Goal: Information Seeking & Learning: Learn about a topic

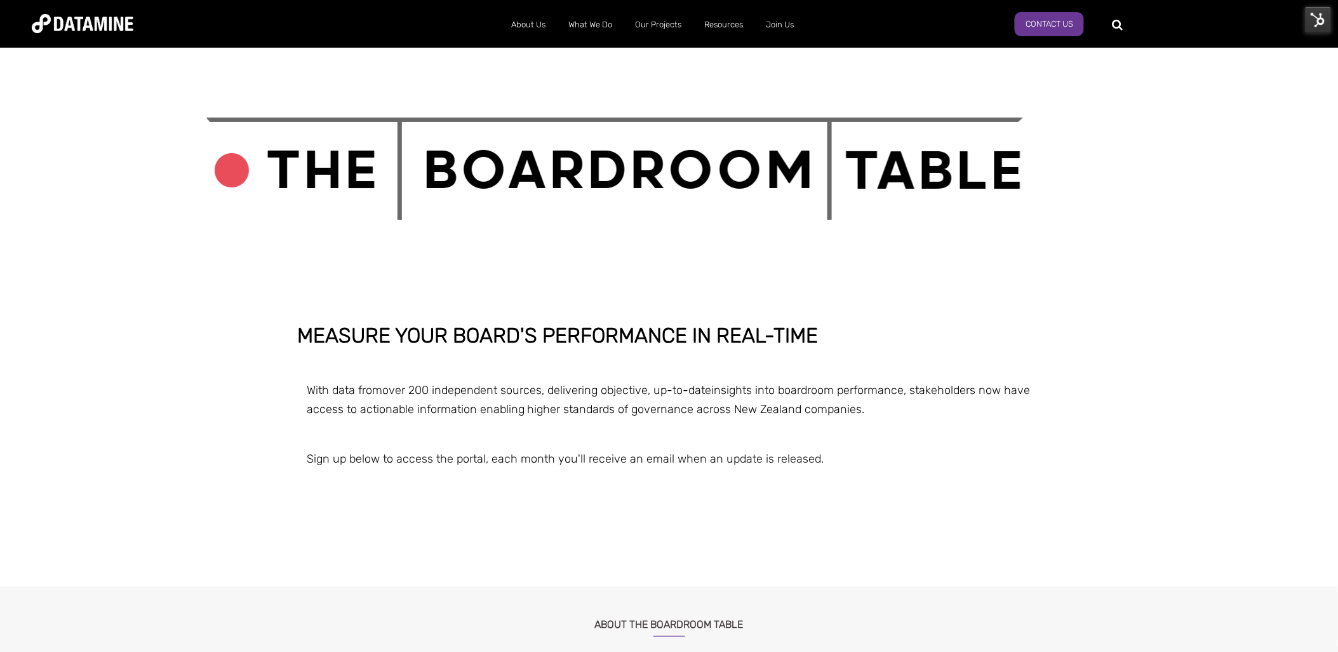
click at [86, 20] on img at bounding box center [83, 23] width 102 height 19
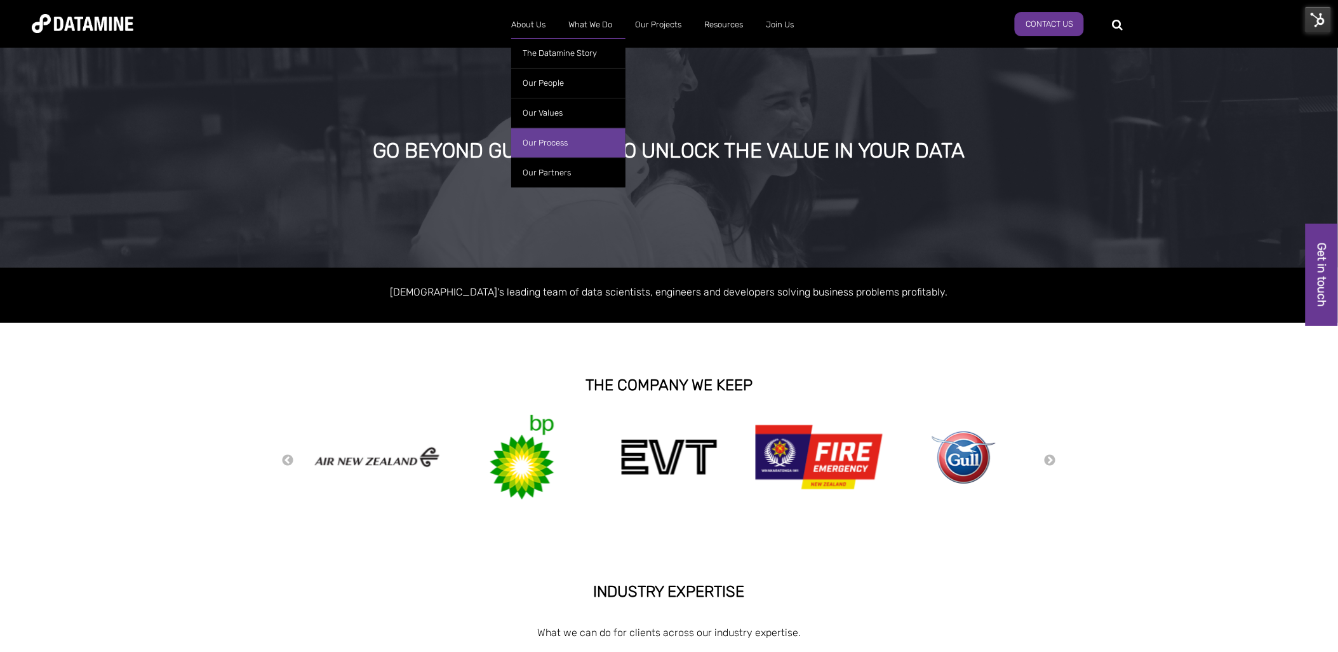
click at [555, 138] on link "Our Process" at bounding box center [568, 143] width 114 height 30
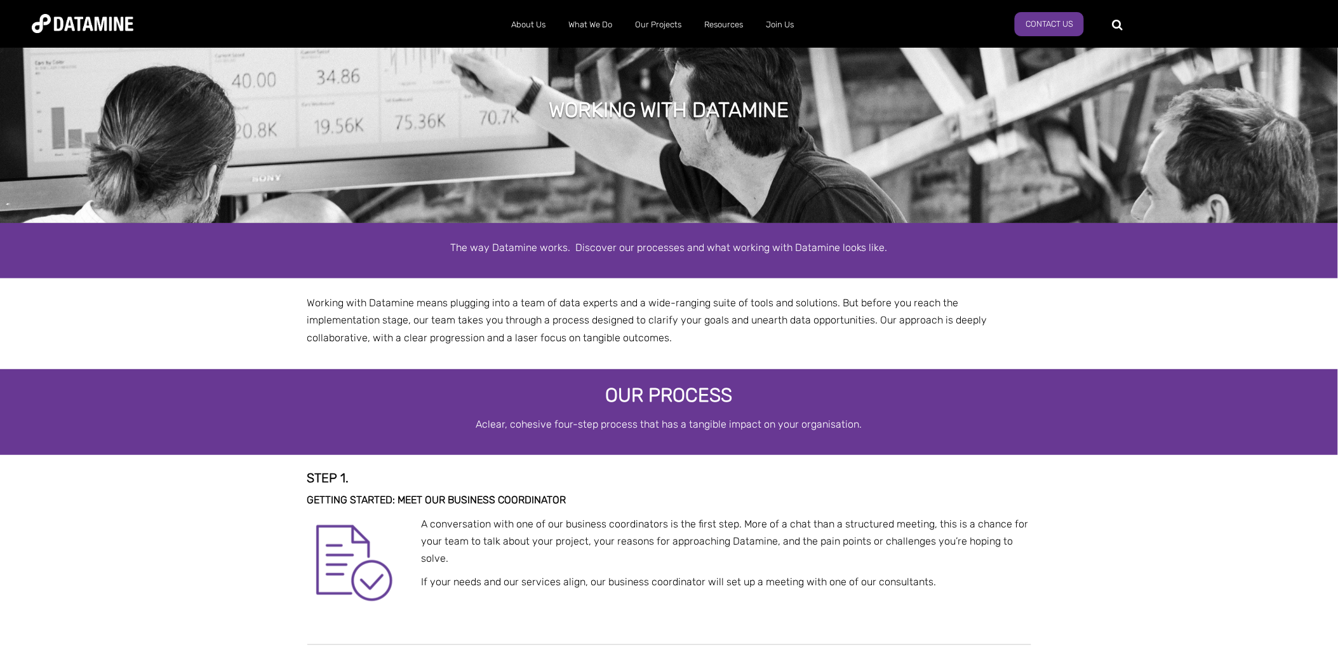
select select "**********"
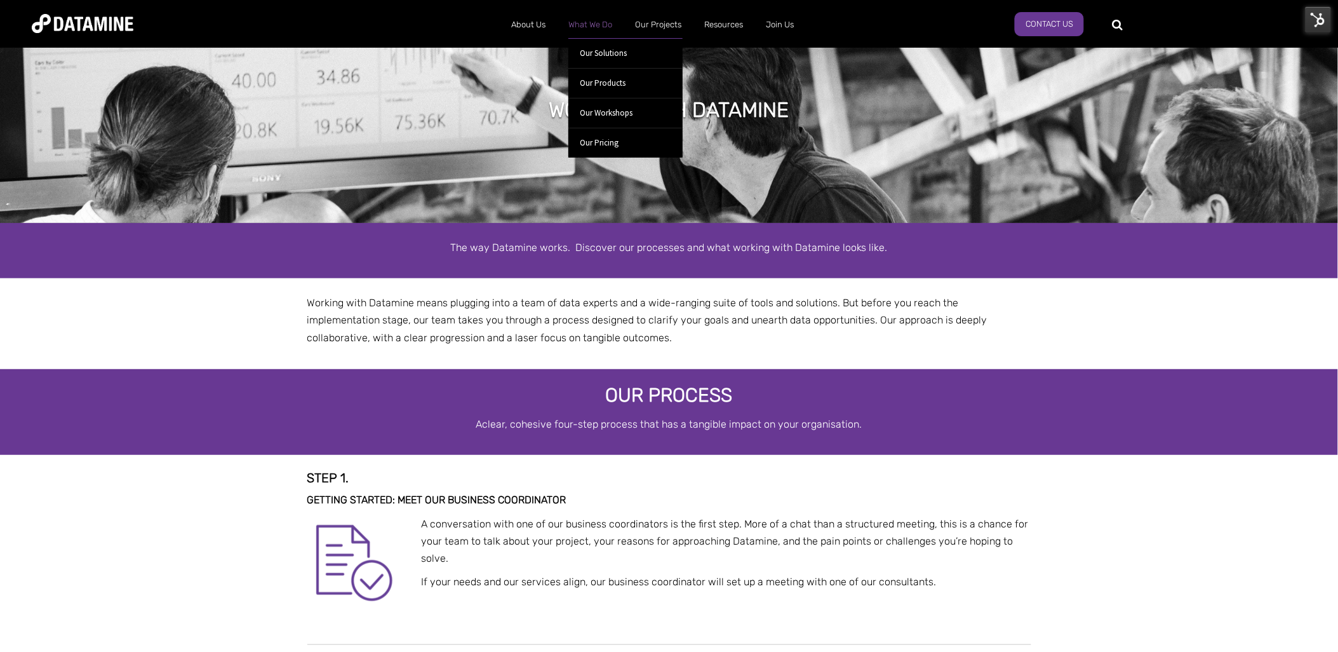
click at [588, 27] on link "What We Do" at bounding box center [590, 24] width 67 height 33
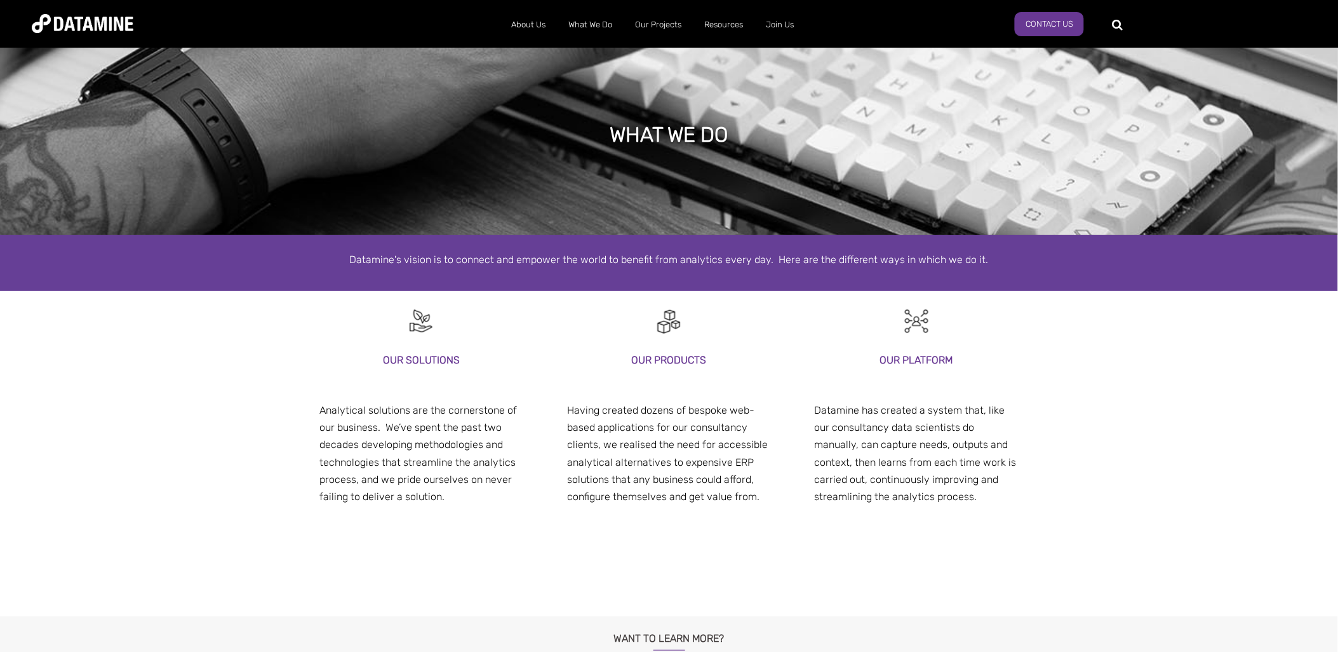
select select "**********"
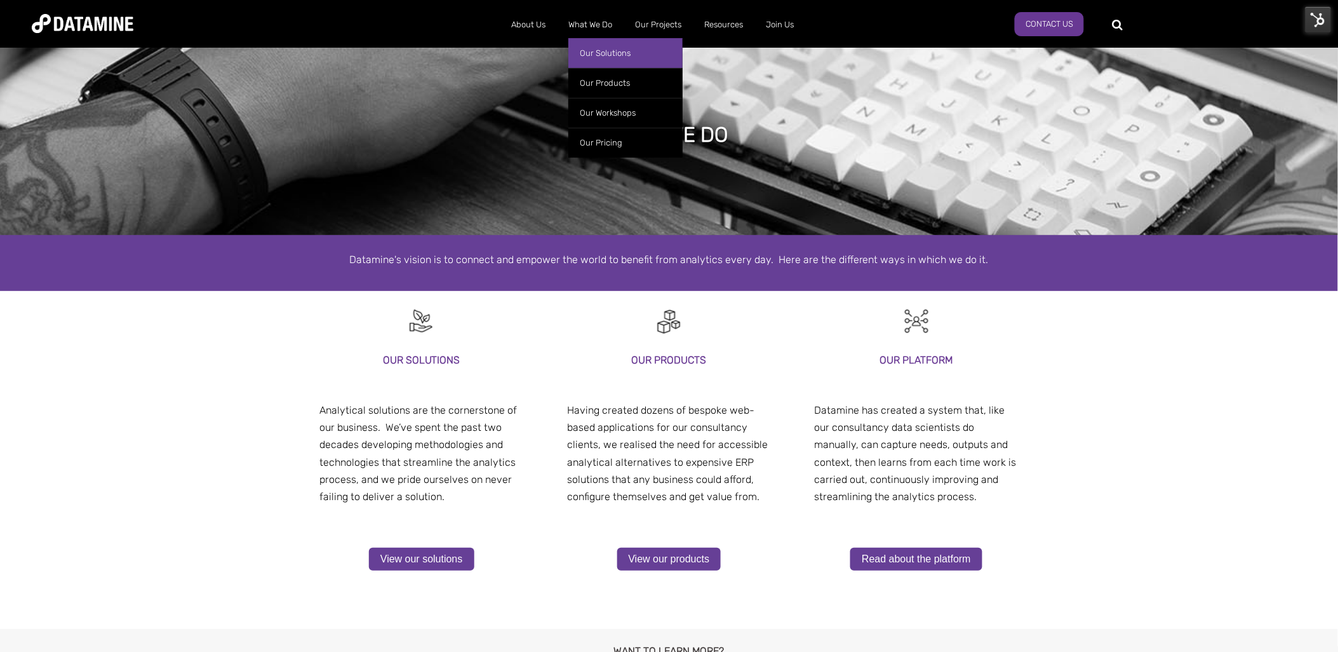
click at [607, 52] on link "Our Solutions" at bounding box center [626, 53] width 114 height 30
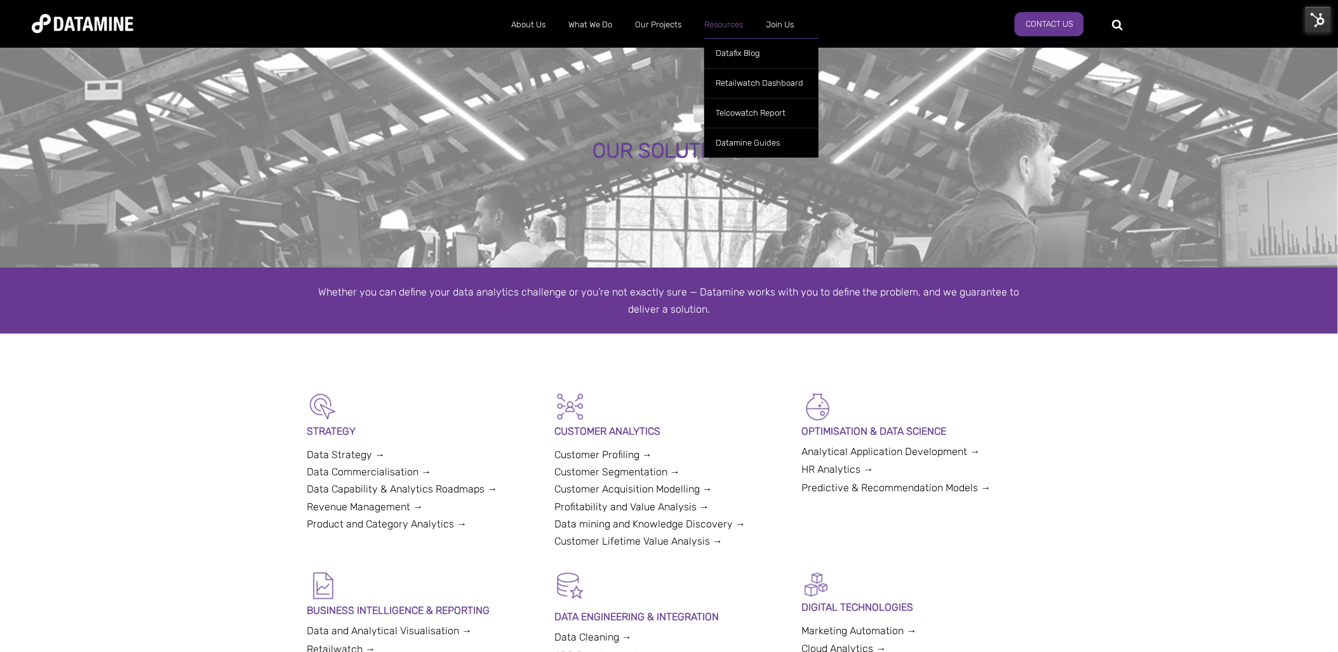
click at [736, 22] on link "Resources" at bounding box center [724, 24] width 62 height 33
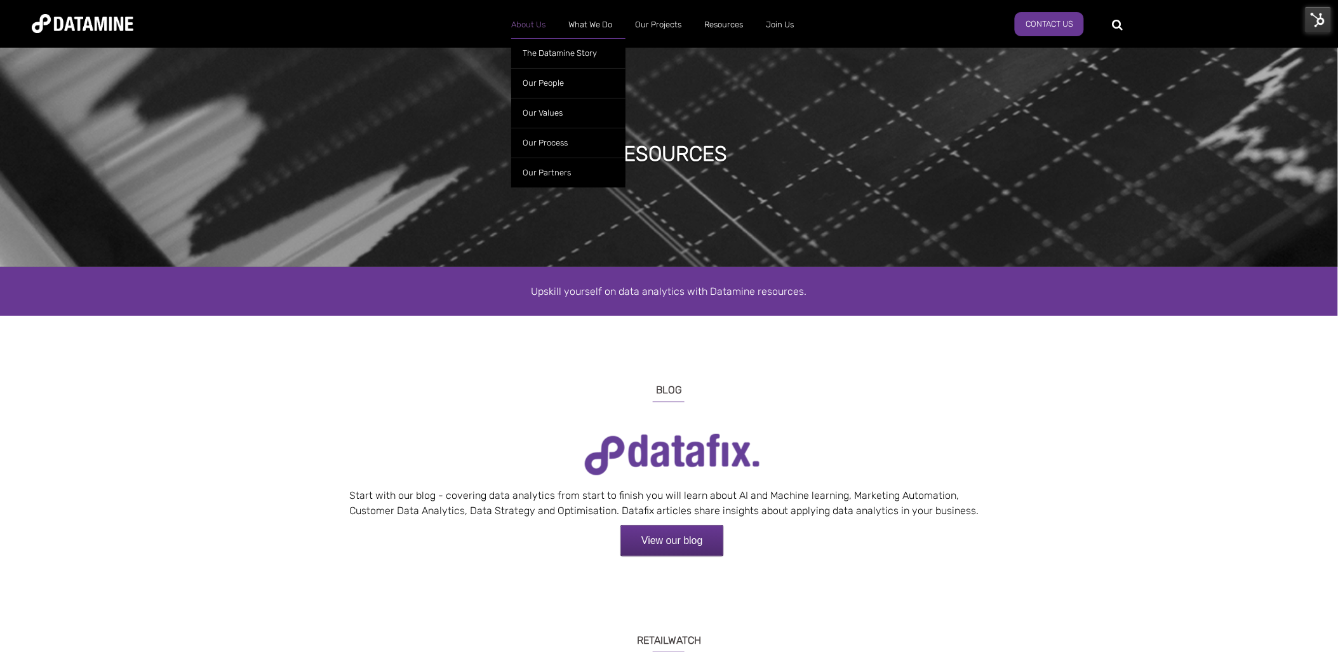
click at [525, 30] on link "About Us" at bounding box center [528, 24] width 57 height 33
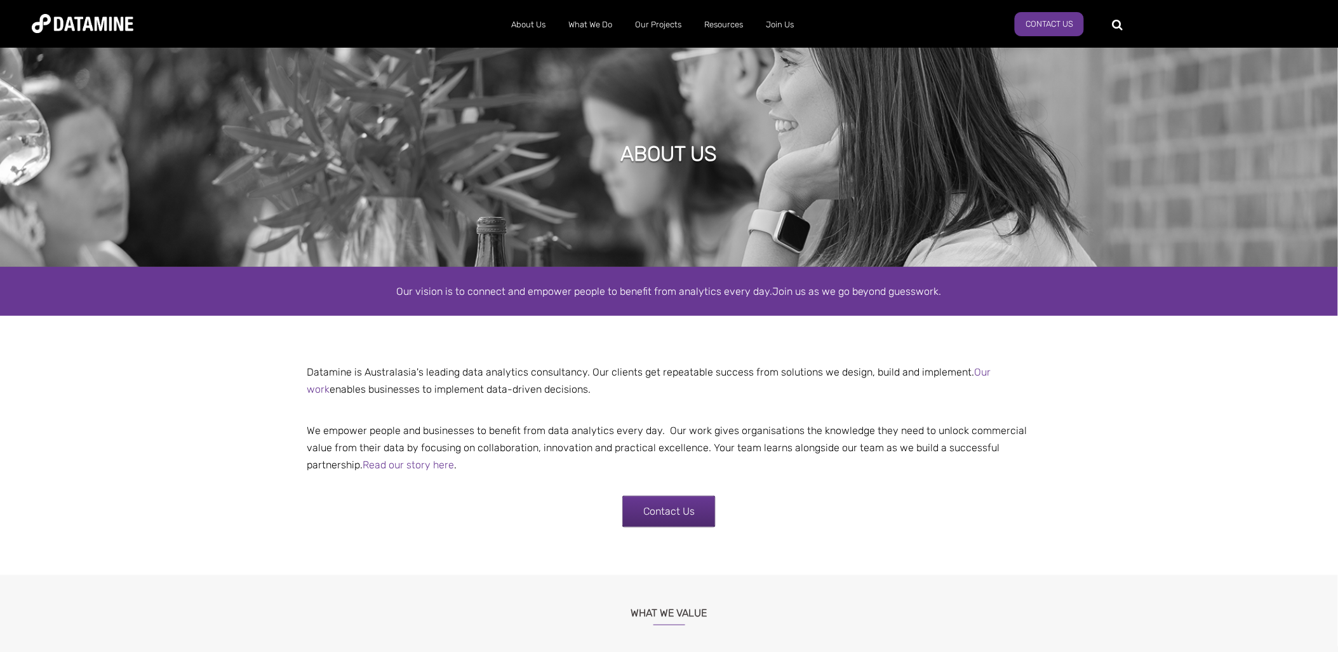
click at [79, 17] on img at bounding box center [83, 23] width 102 height 19
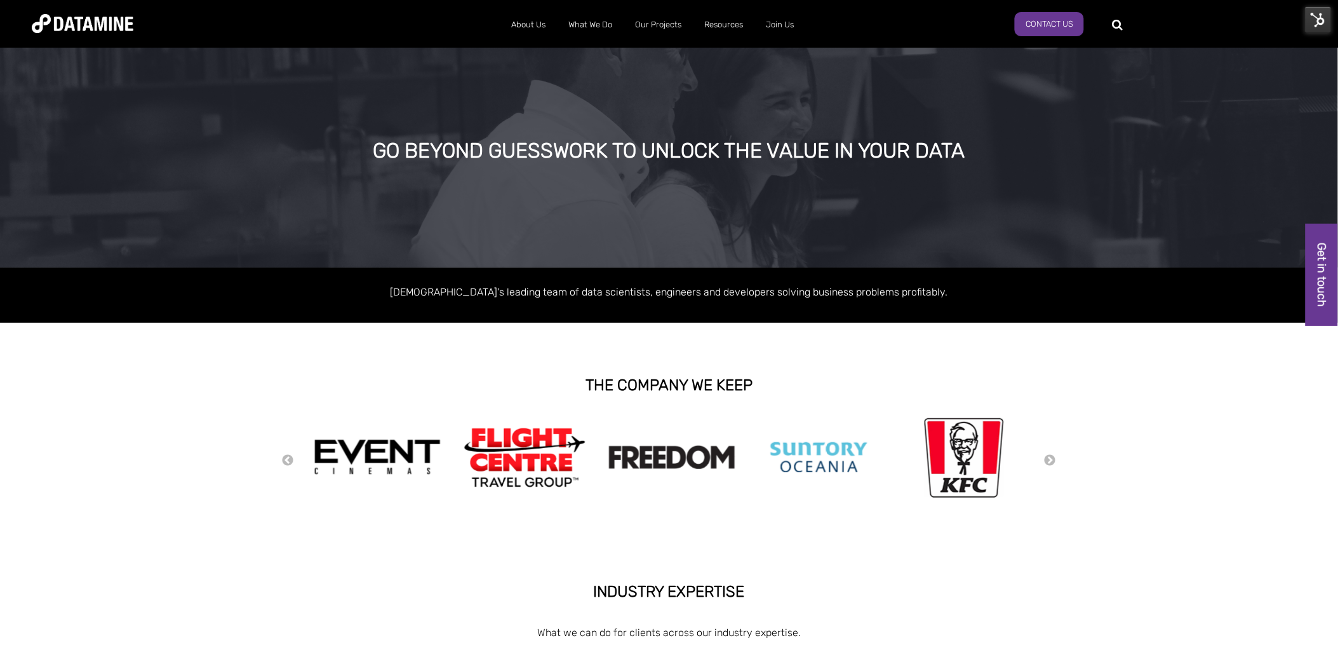
click at [1322, 20] on img at bounding box center [1318, 19] width 27 height 27
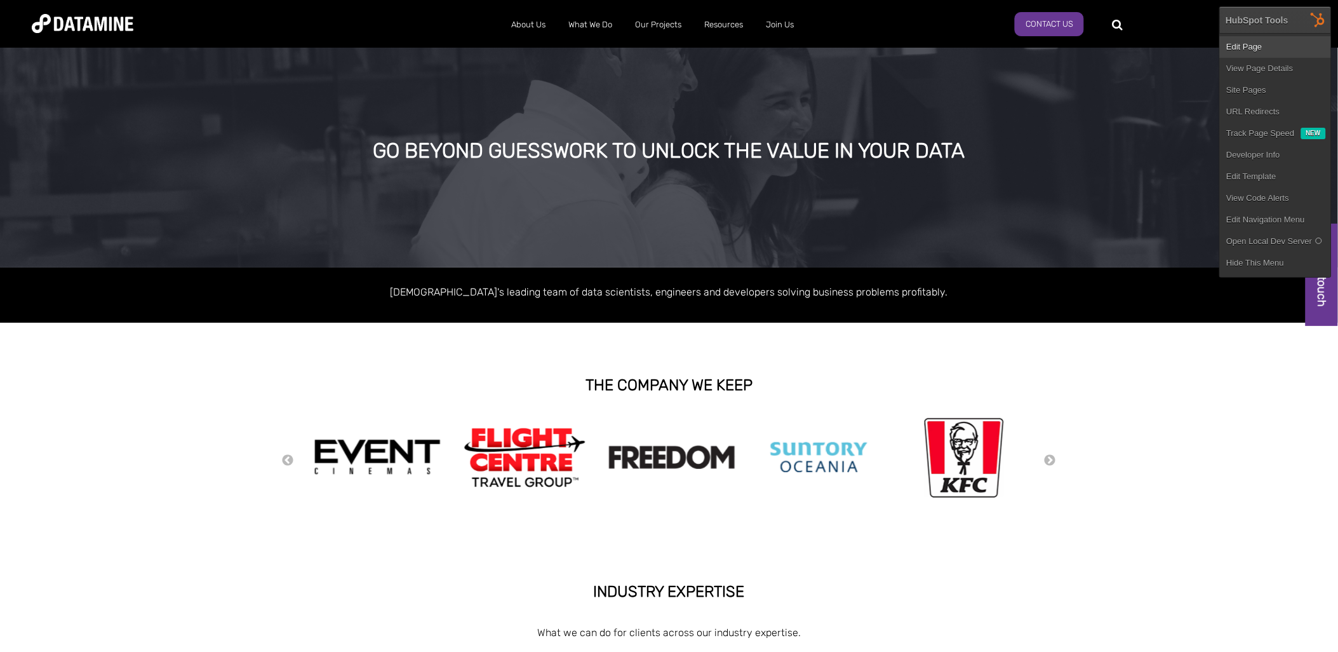
click at [1279, 48] on link "Edit Page" at bounding box center [1275, 47] width 111 height 22
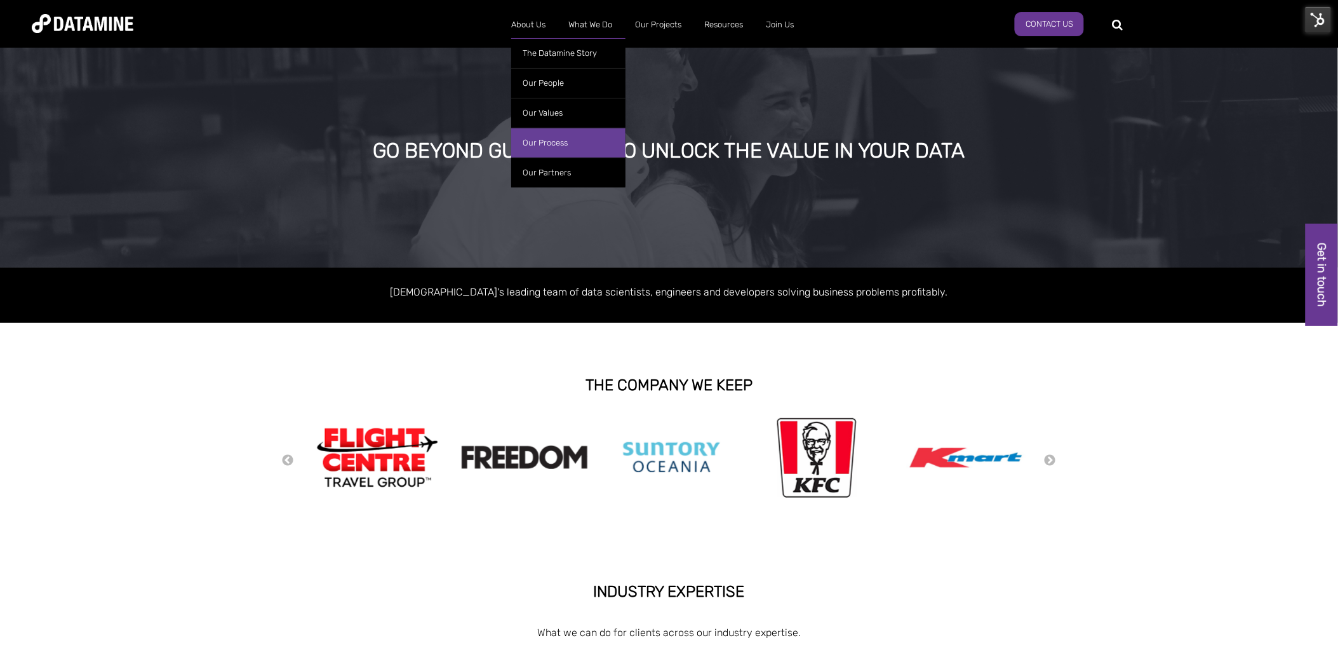
click at [557, 147] on link "Our Process" at bounding box center [568, 143] width 114 height 30
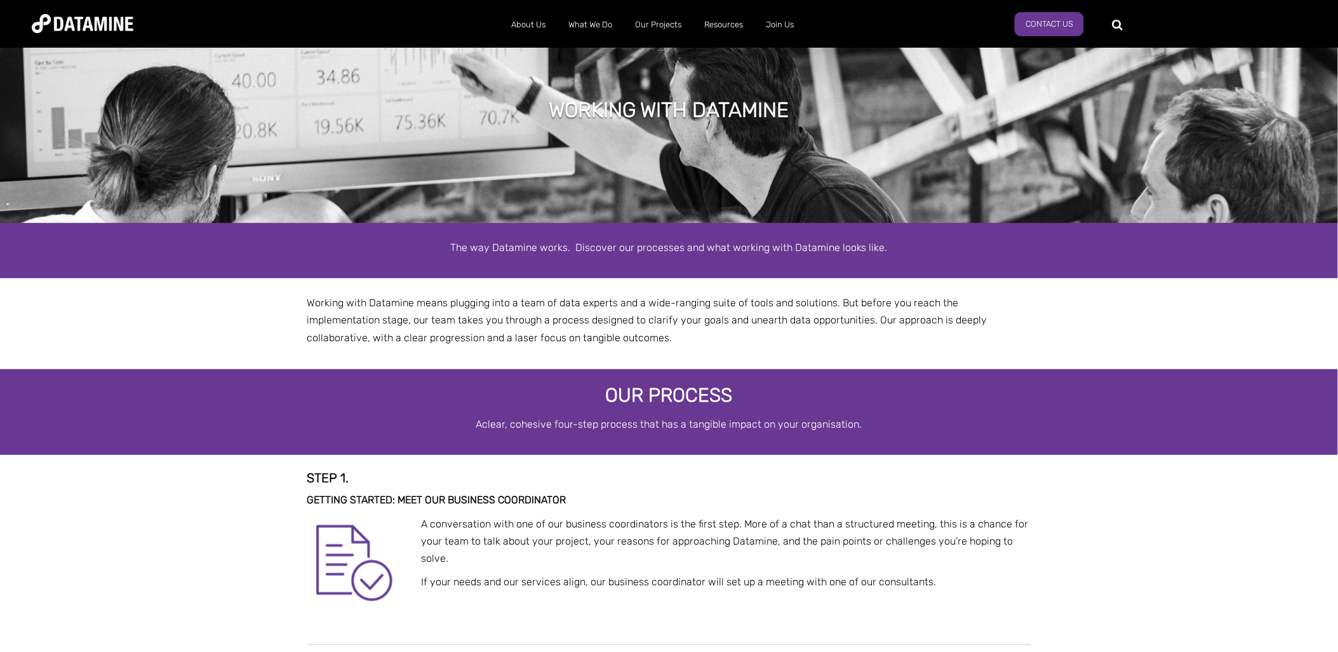
select select "**********"
click at [118, 24] on img at bounding box center [83, 23] width 102 height 19
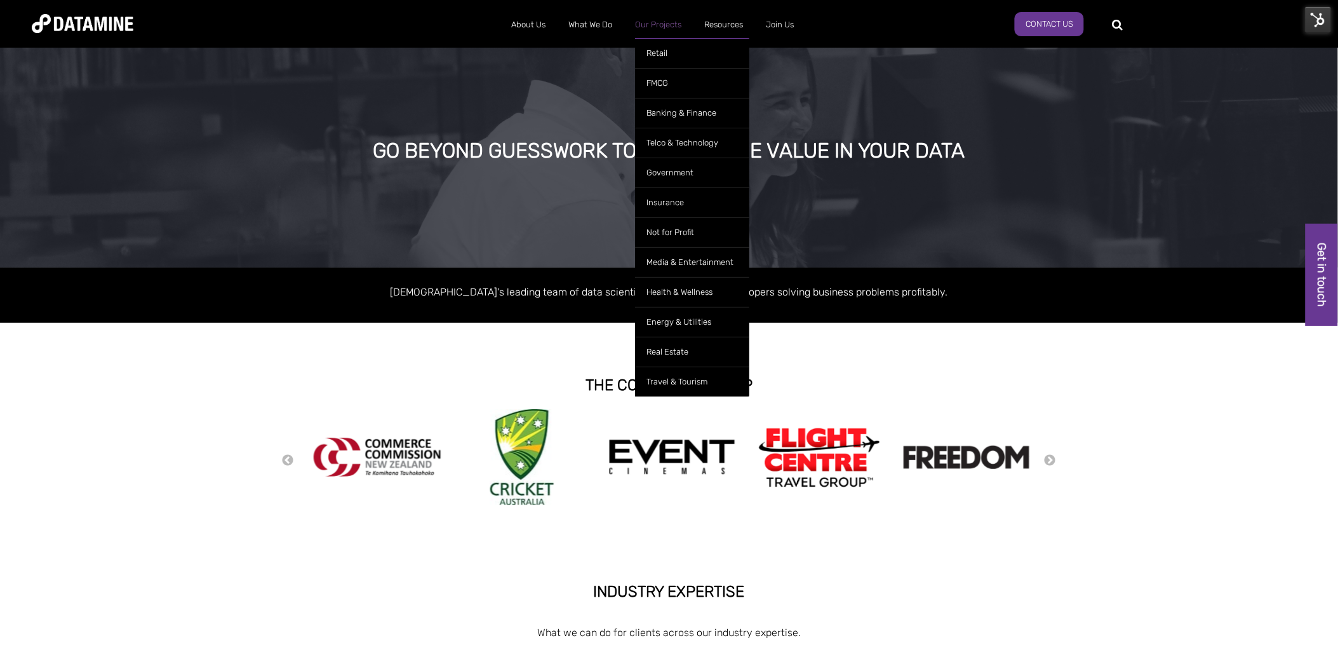
click at [664, 25] on link "Our Projects" at bounding box center [658, 24] width 69 height 33
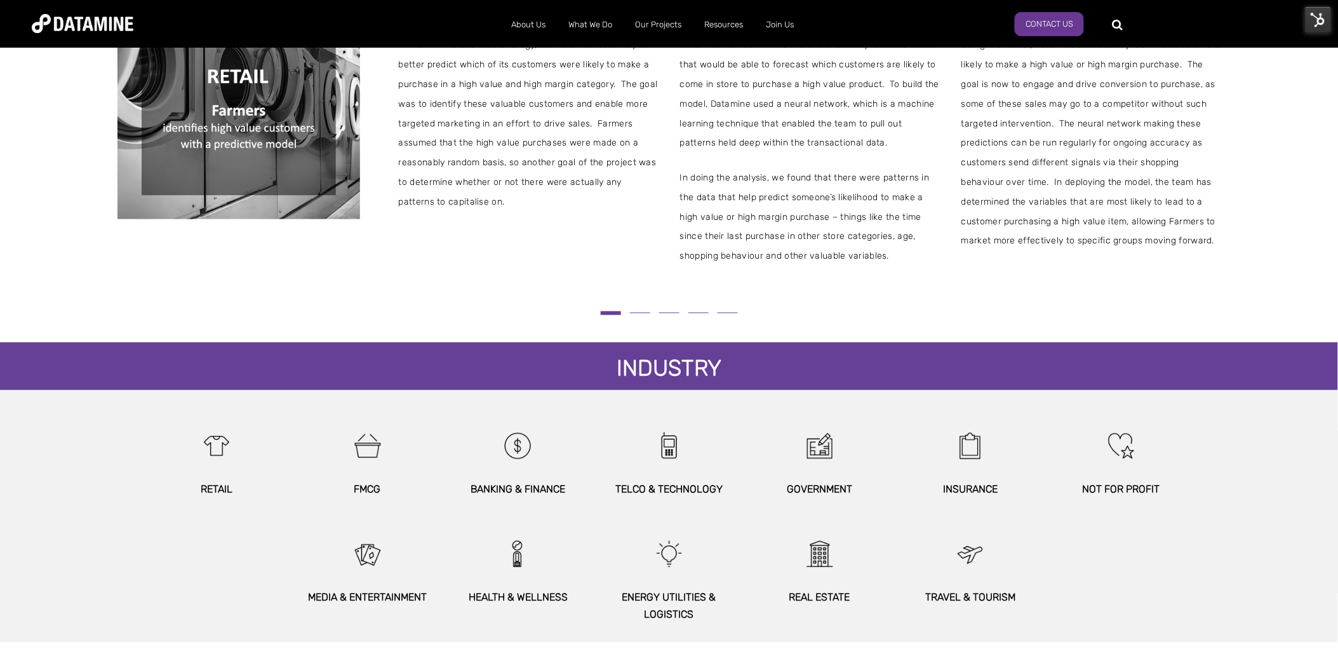
scroll to position [564, 0]
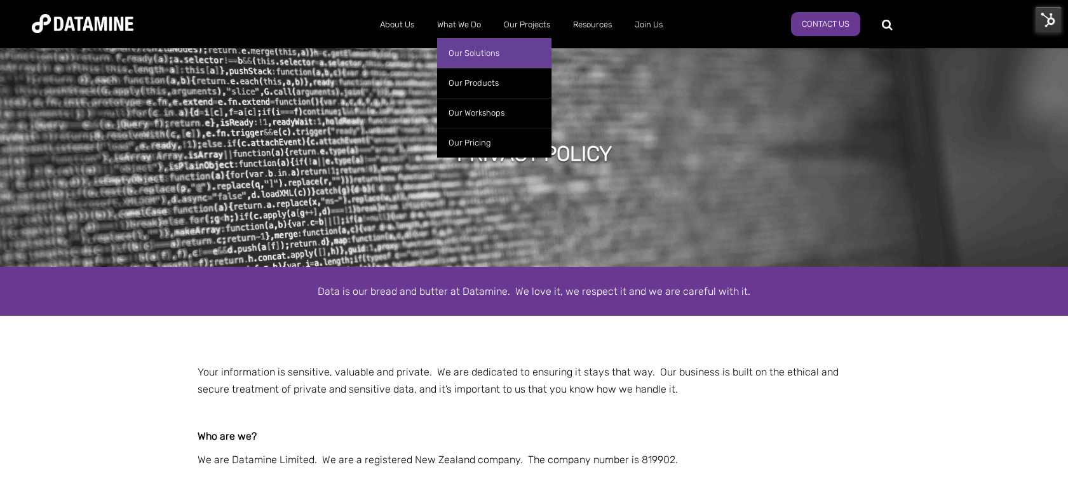
click at [485, 45] on link "Our Solutions" at bounding box center [494, 53] width 114 height 30
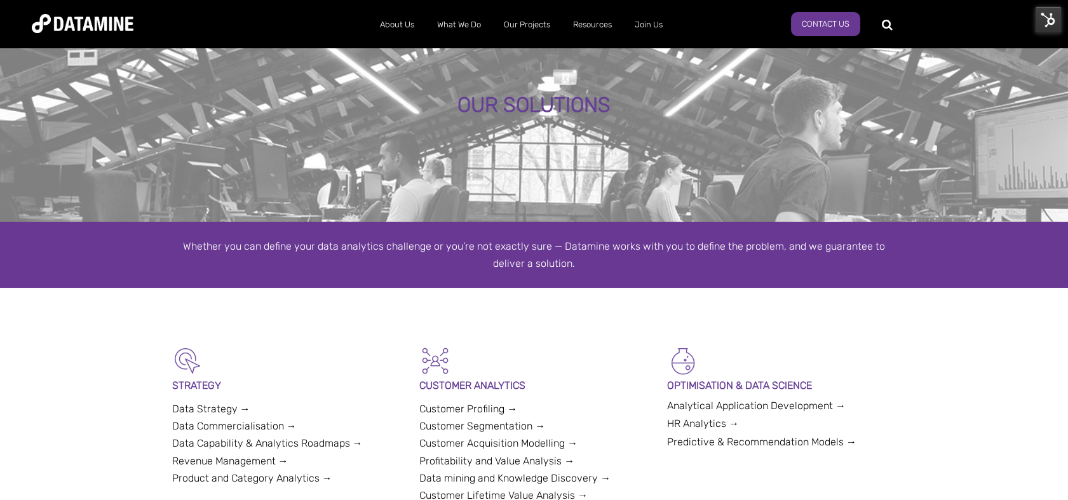
scroll to position [71, 0]
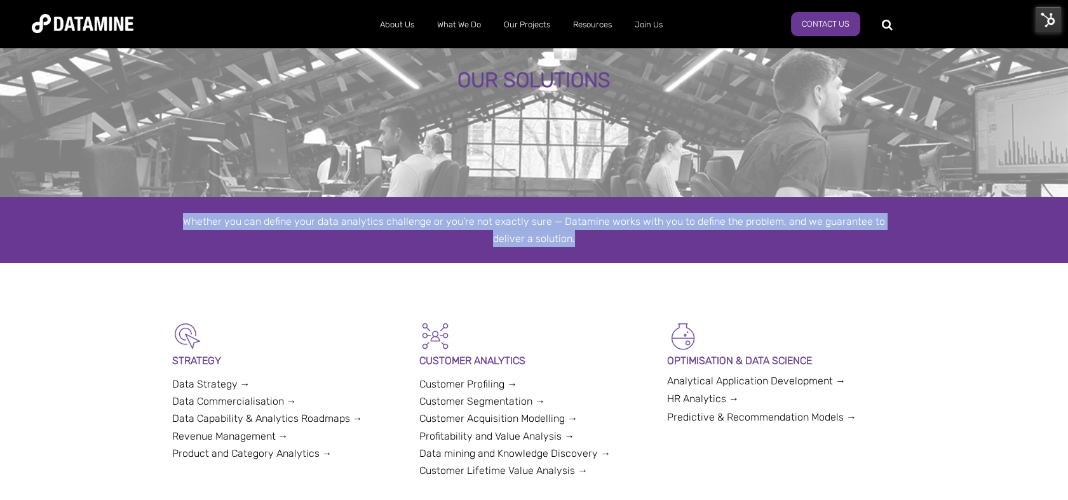
drag, startPoint x: 577, startPoint y: 235, endPoint x: 162, endPoint y: 217, distance: 415.2
click at [163, 217] on div "Whether you can define your data analytics challenge or you’re not exactly sure…" at bounding box center [534, 230] width 743 height 34
copy div "Whether you can define your data analytics challenge or you’re not exactly sure…"
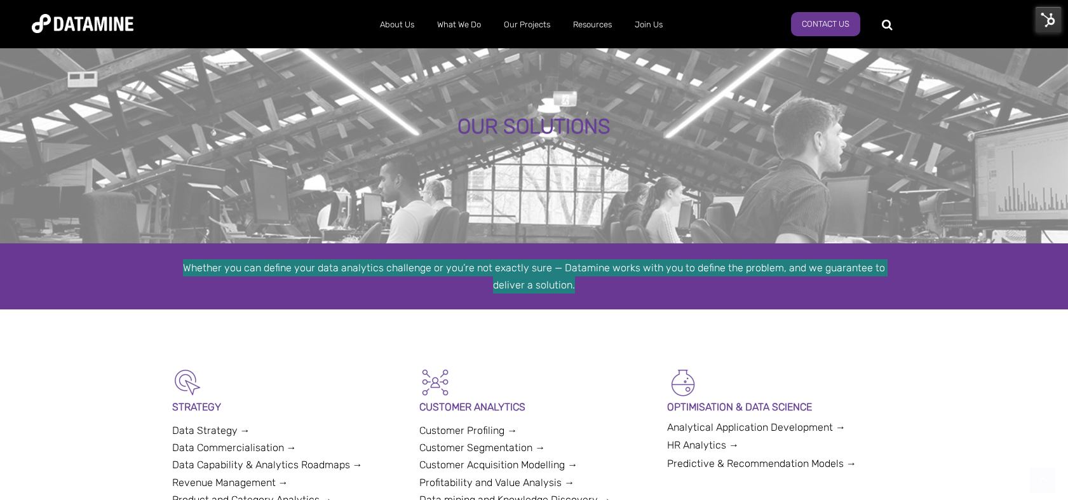
scroll to position [0, 0]
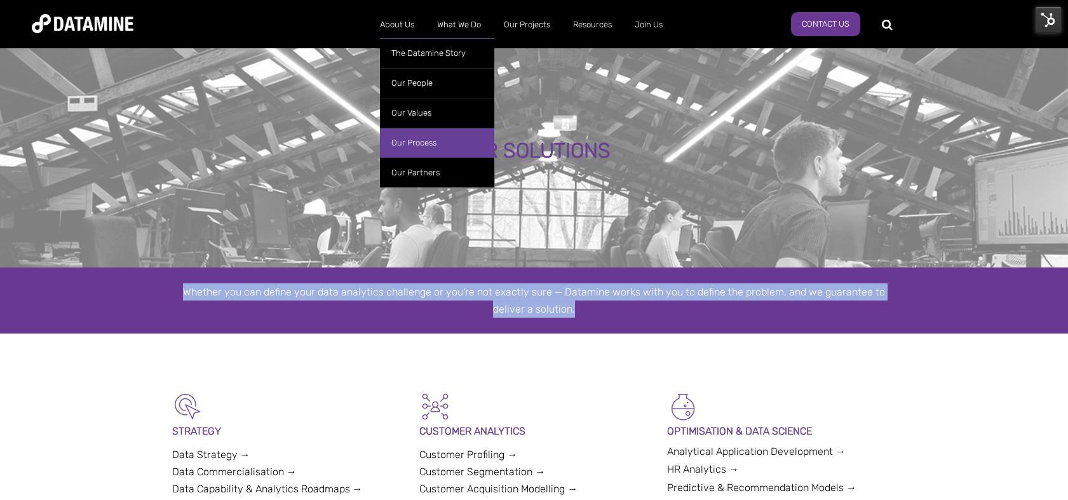
click at [426, 145] on link "Our Process" at bounding box center [437, 143] width 114 height 30
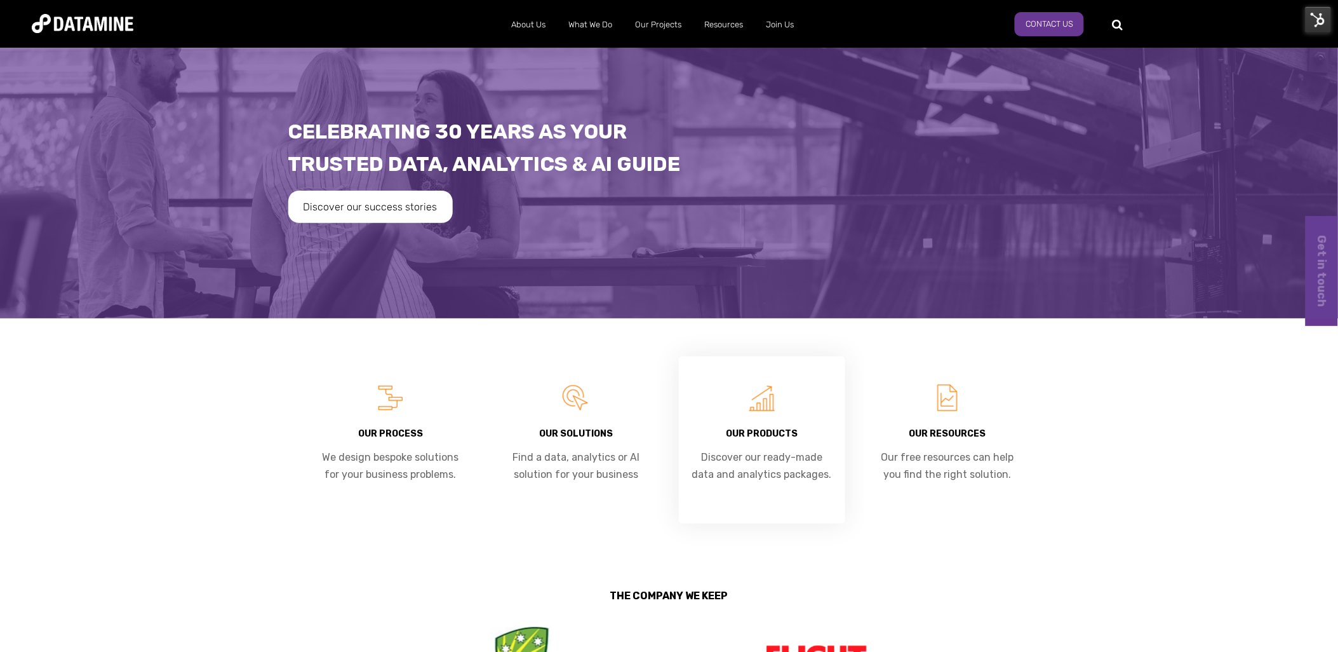
click at [776, 419] on div "Our products Discover our ready-made data and analytics packages." at bounding box center [762, 439] width 167 height 167
click at [541, 443] on div "Our Solutions Find a data, analytics or AI solution for your business" at bounding box center [576, 439] width 167 height 167
click at [377, 437] on h5 "Our process" at bounding box center [391, 434] width 142 height 10
click at [357, 213] on link "Discover our success stories" at bounding box center [371, 207] width 170 height 34
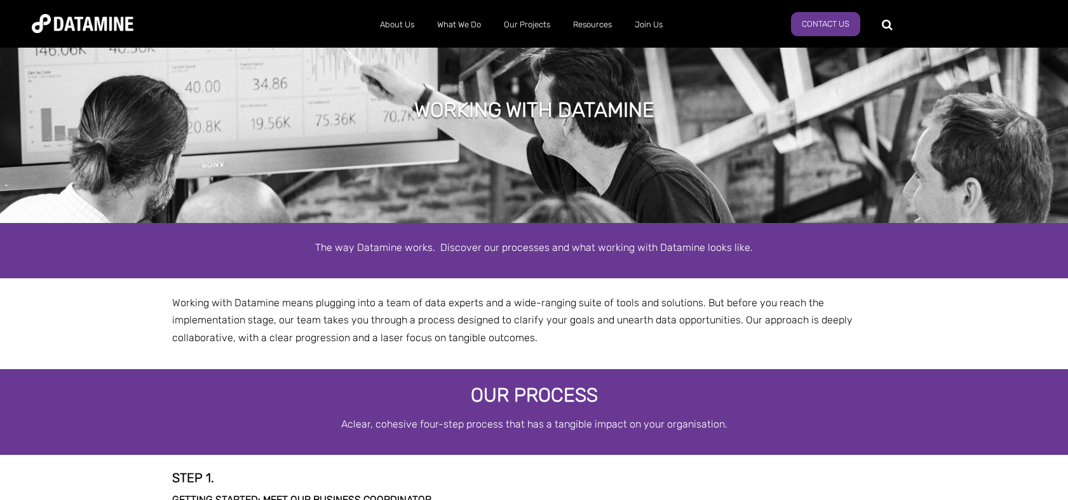
select select "**********"
click at [474, 307] on span "Working with Datamine means plugging into a team of data experts and a wide-ran…" at bounding box center [512, 320] width 680 height 46
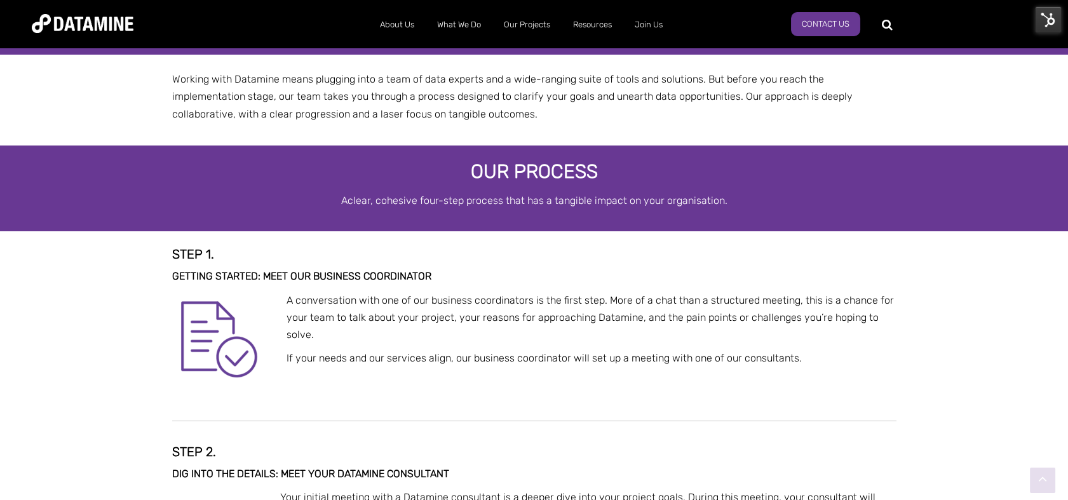
scroll to position [423, 0]
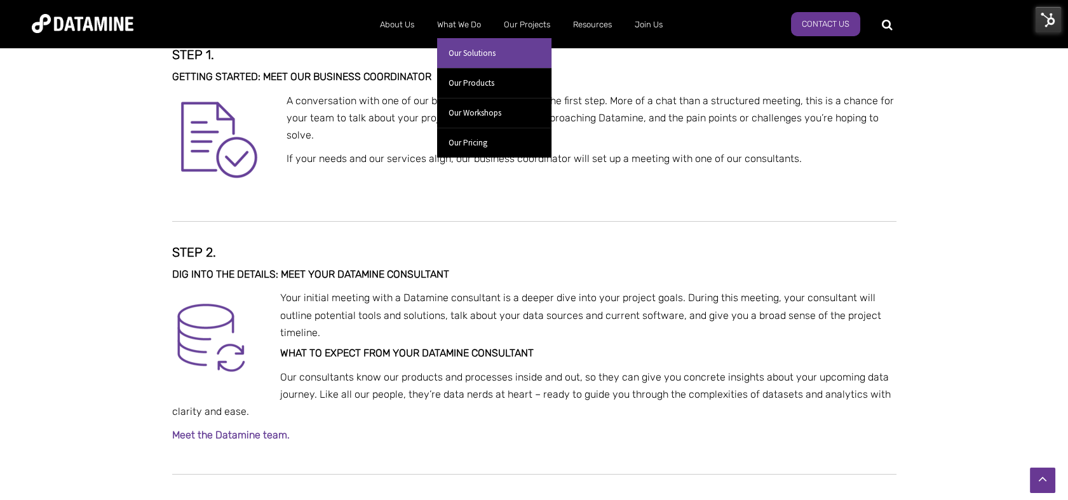
click at [468, 52] on link "Our Solutions" at bounding box center [494, 53] width 114 height 30
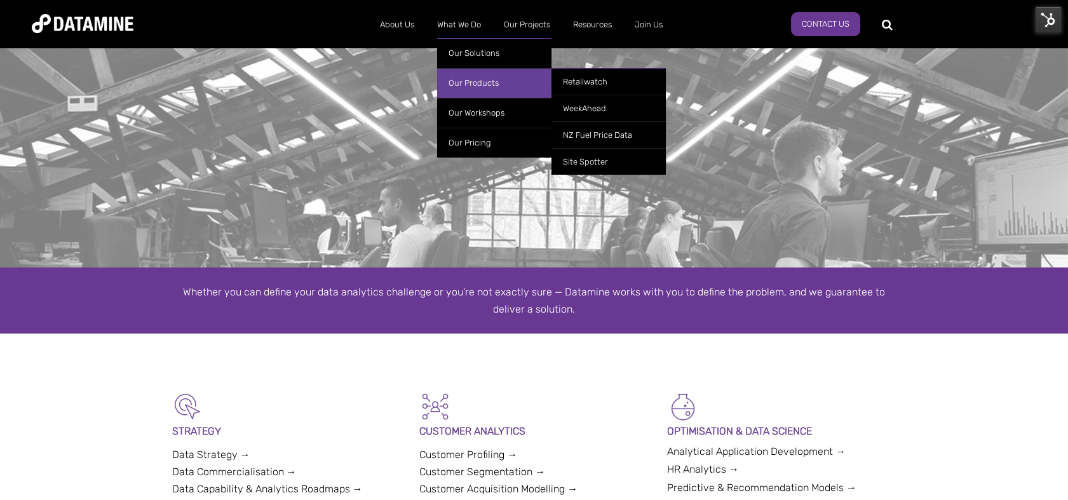
click at [479, 81] on link "Our Products" at bounding box center [494, 83] width 114 height 30
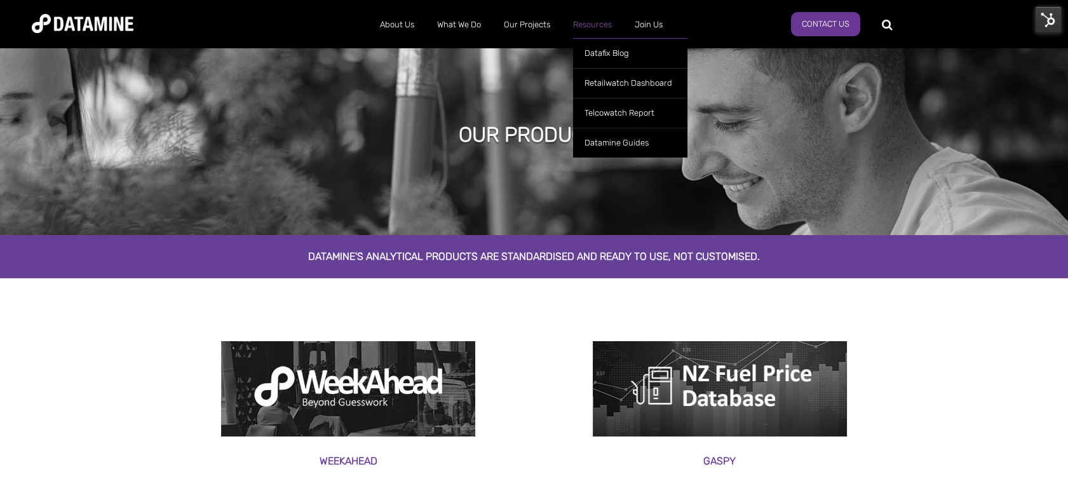
click at [578, 25] on link "Resources" at bounding box center [593, 24] width 62 height 33
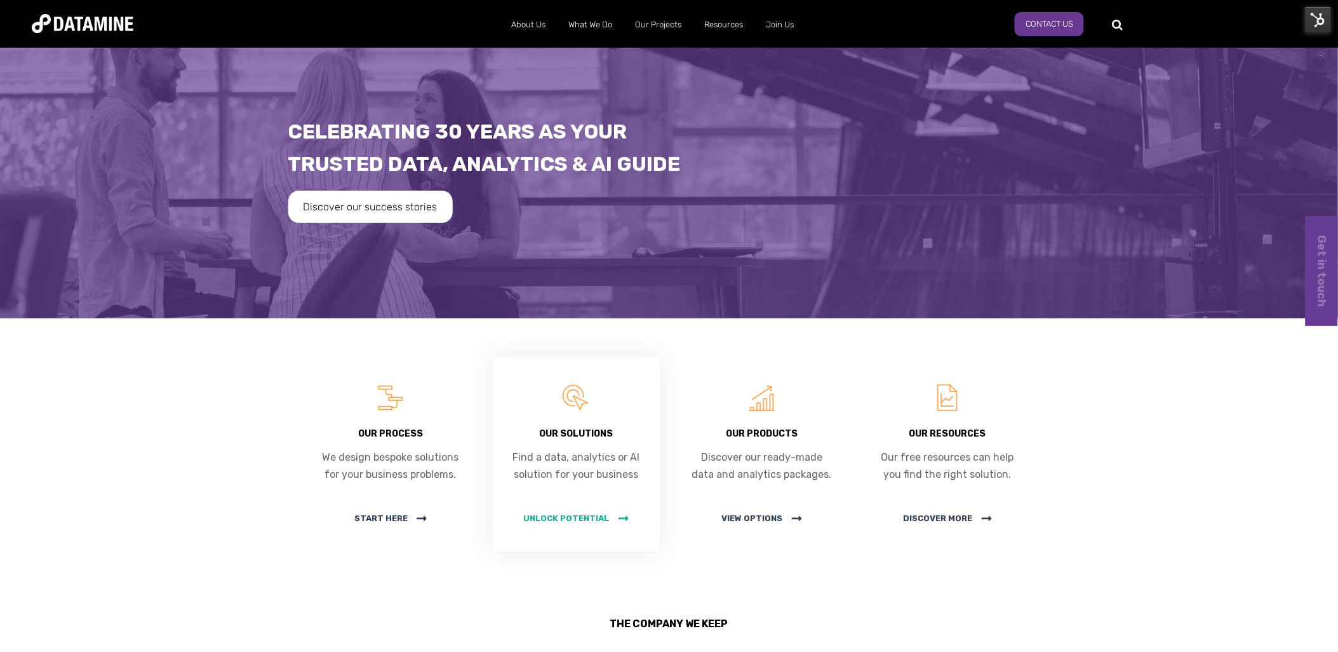
click at [597, 515] on span "unlock potential" at bounding box center [576, 518] width 105 height 10
click at [383, 518] on span "Start here" at bounding box center [390, 518] width 72 height 10
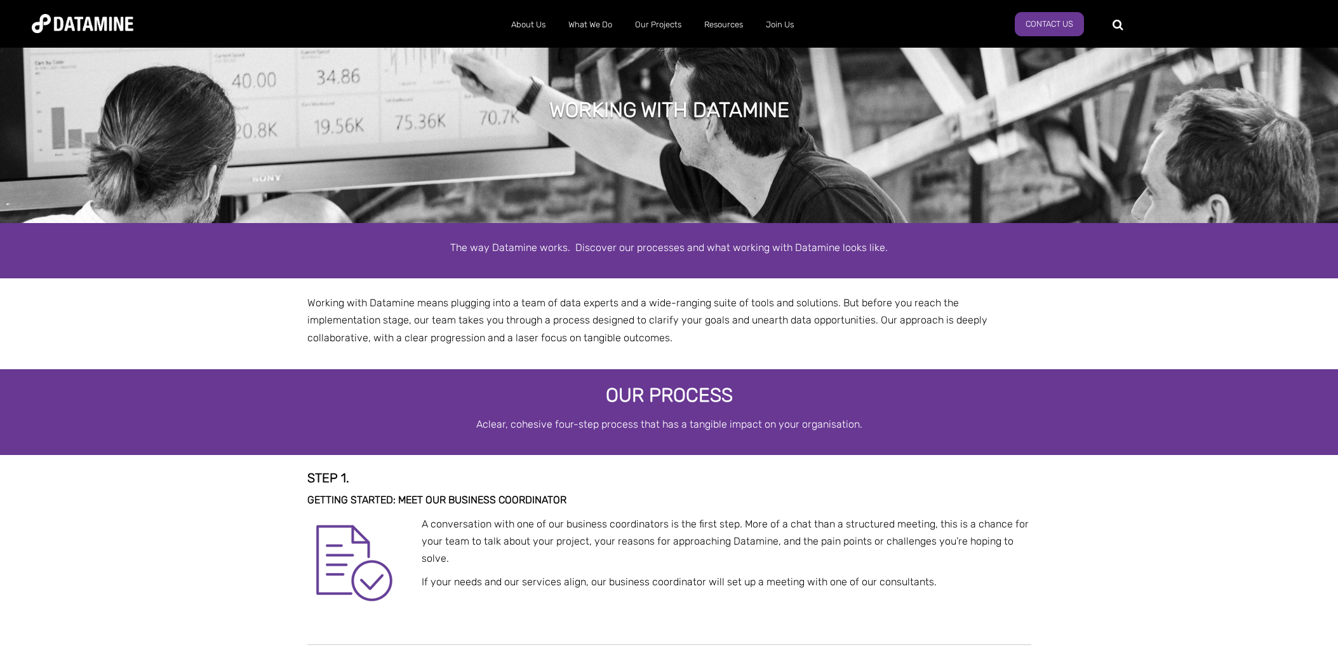
select select "**********"
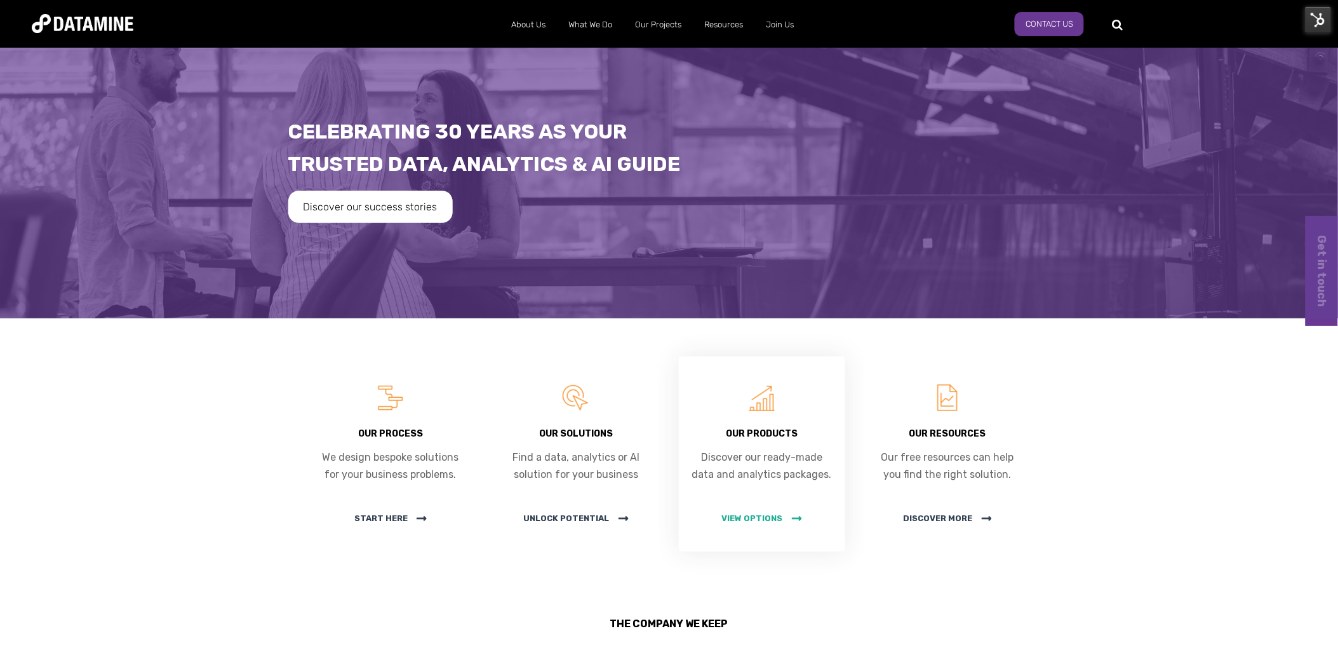
click at [744, 517] on span "View options" at bounding box center [762, 518] width 80 height 10
click at [934, 518] on span "Discover more" at bounding box center [948, 518] width 88 height 10
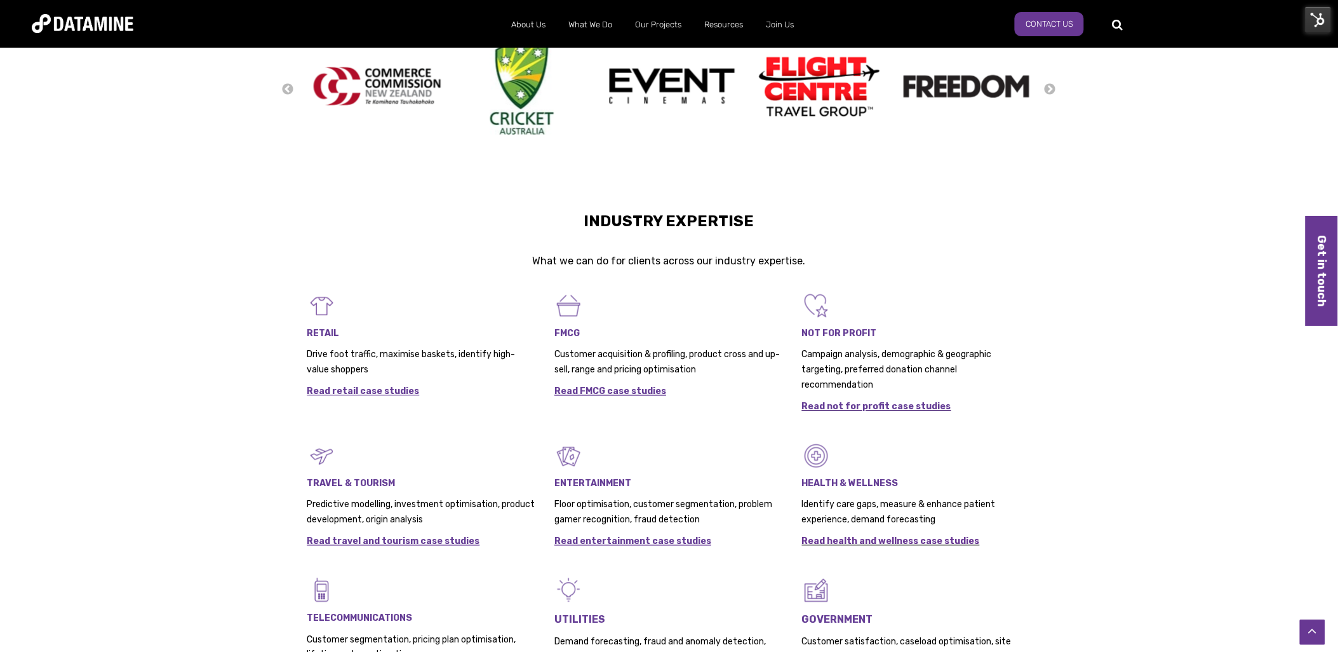
scroll to position [494, 0]
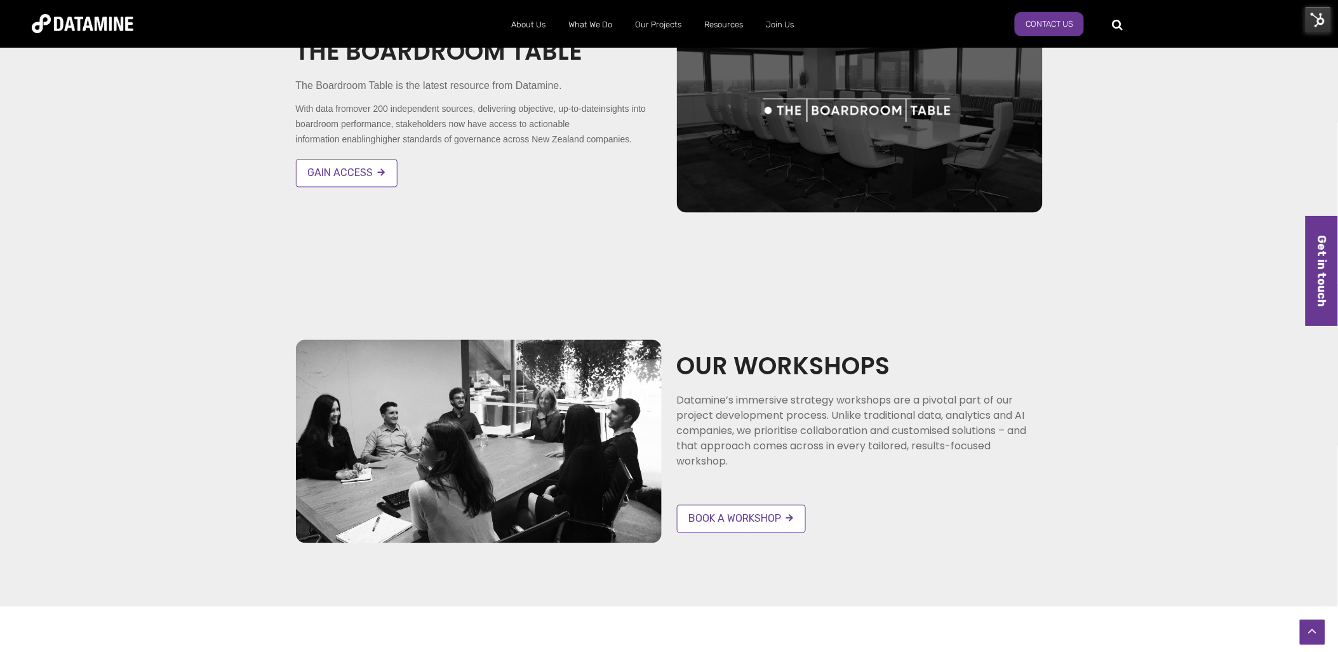
scroll to position [706, 0]
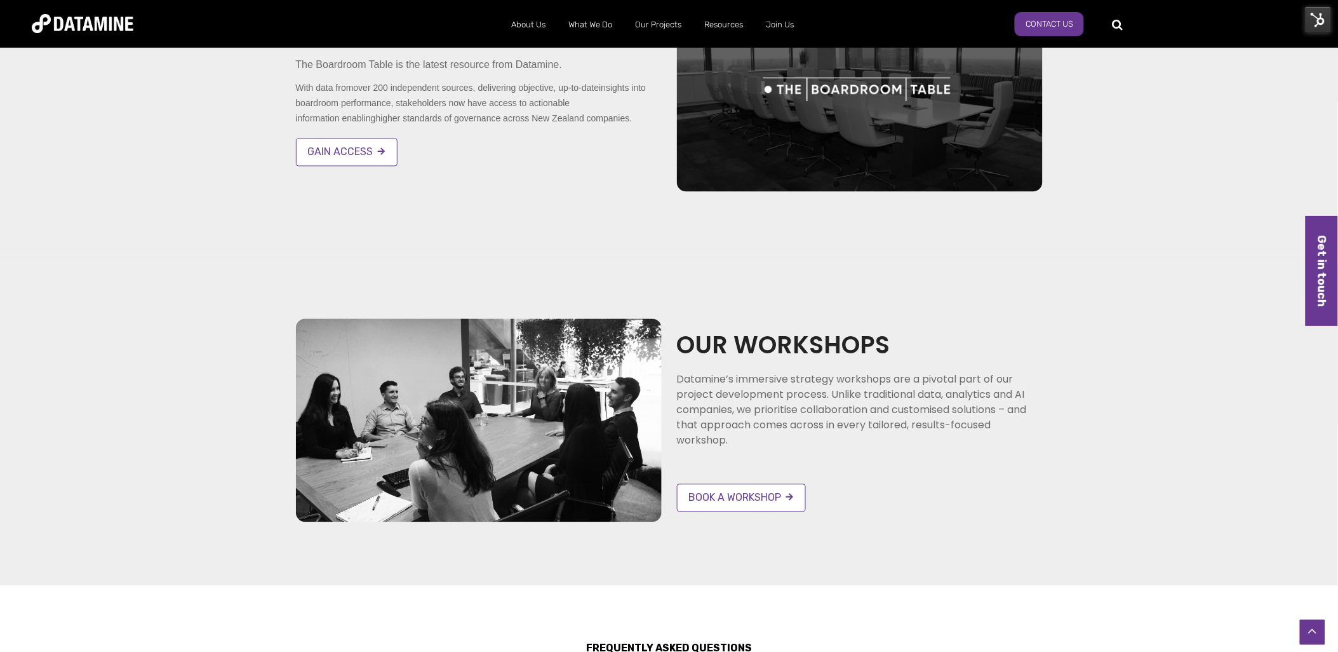
click at [830, 111] on img at bounding box center [860, 90] width 366 height 203
click at [699, 502] on link "Book a workshop" at bounding box center [741, 498] width 129 height 28
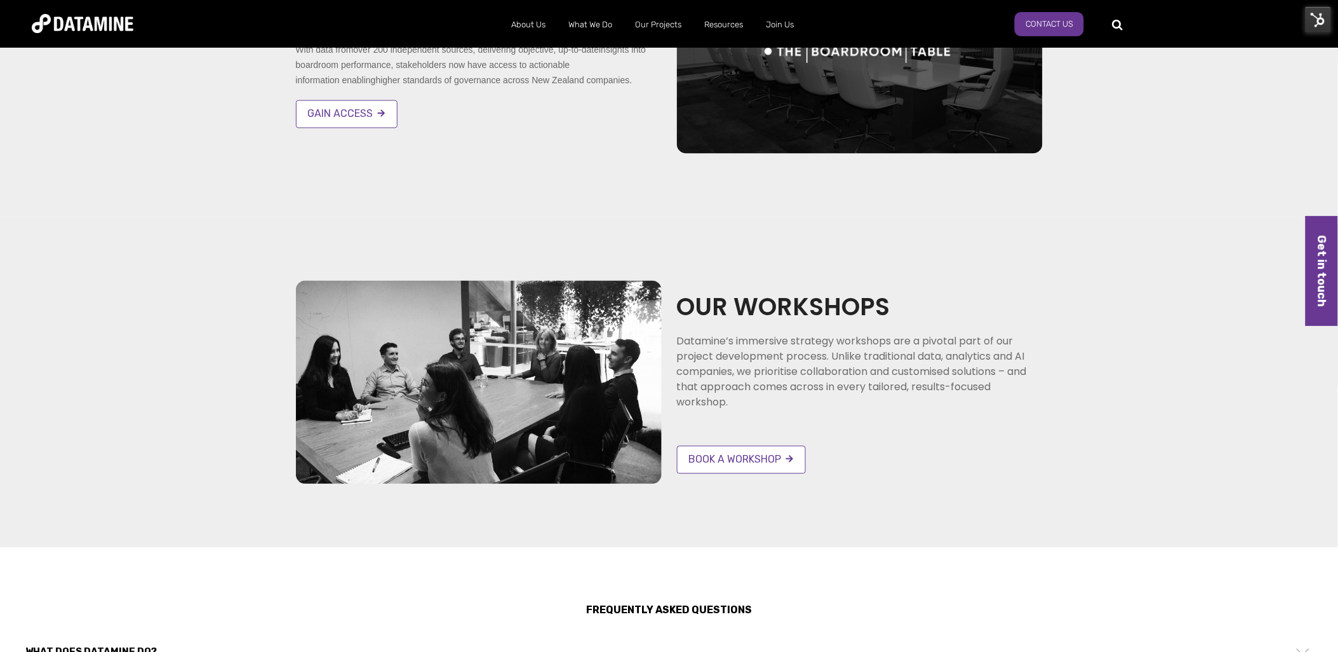
scroll to position [988, 0]
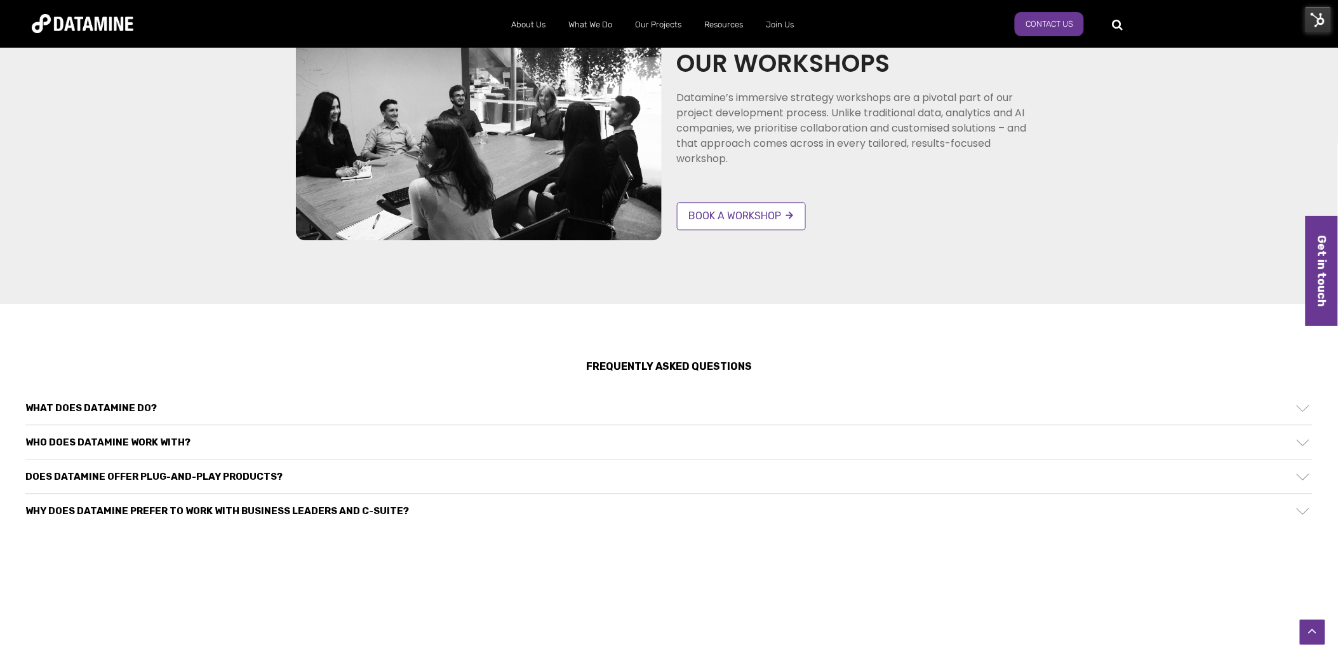
click at [591, 414] on div "What does Datamine do?" at bounding box center [669, 408] width 1288 height 34
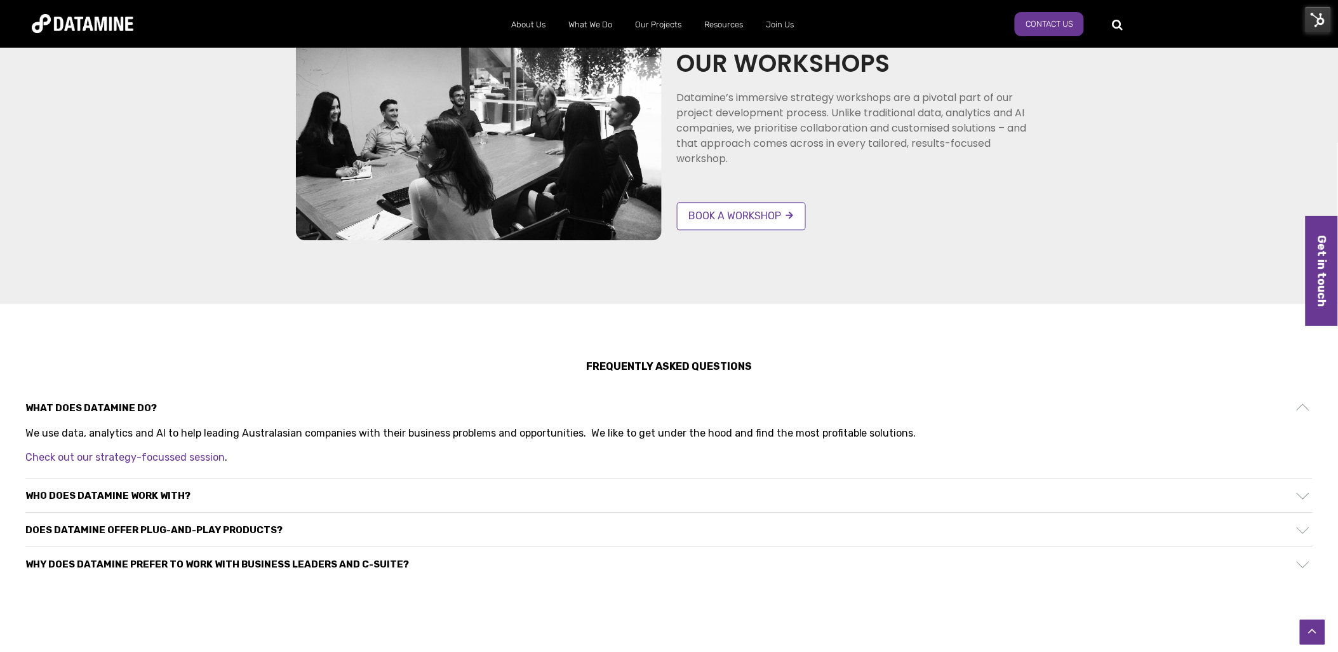
click at [576, 487] on div "Who does Datamine work with?" at bounding box center [669, 495] width 1288 height 34
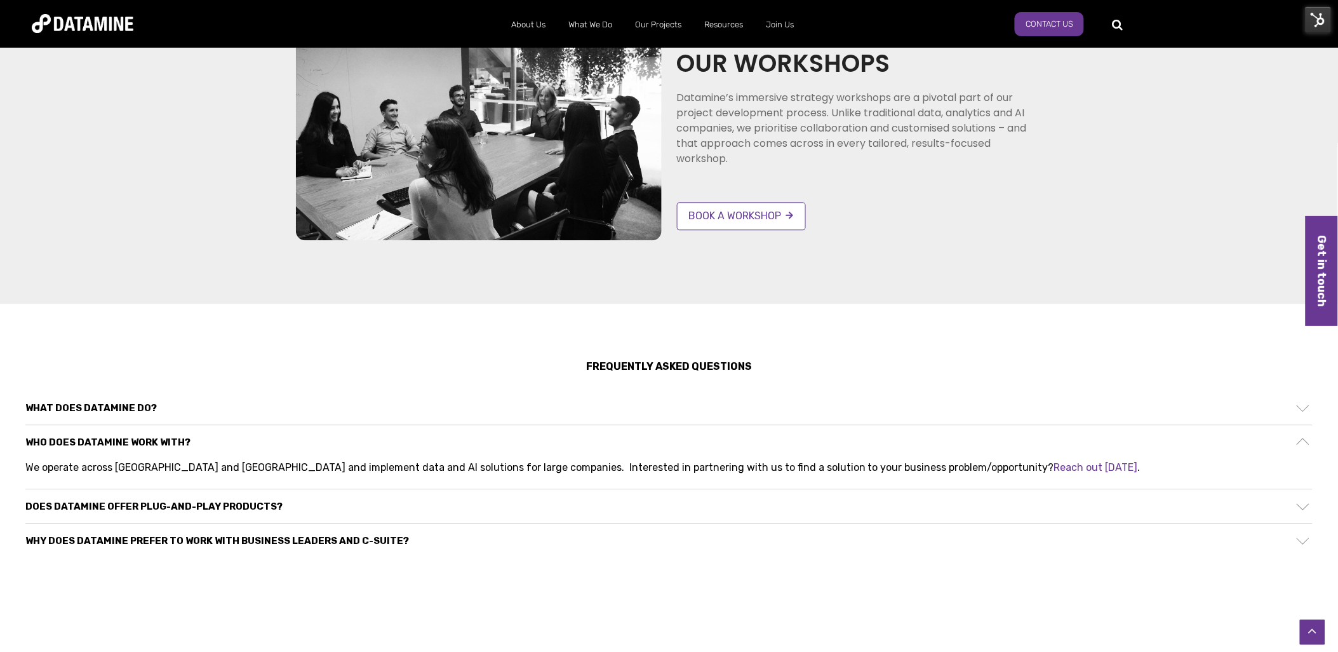
click at [578, 513] on div "Does Datamine offer plug-and-play products?" at bounding box center [669, 506] width 1288 height 34
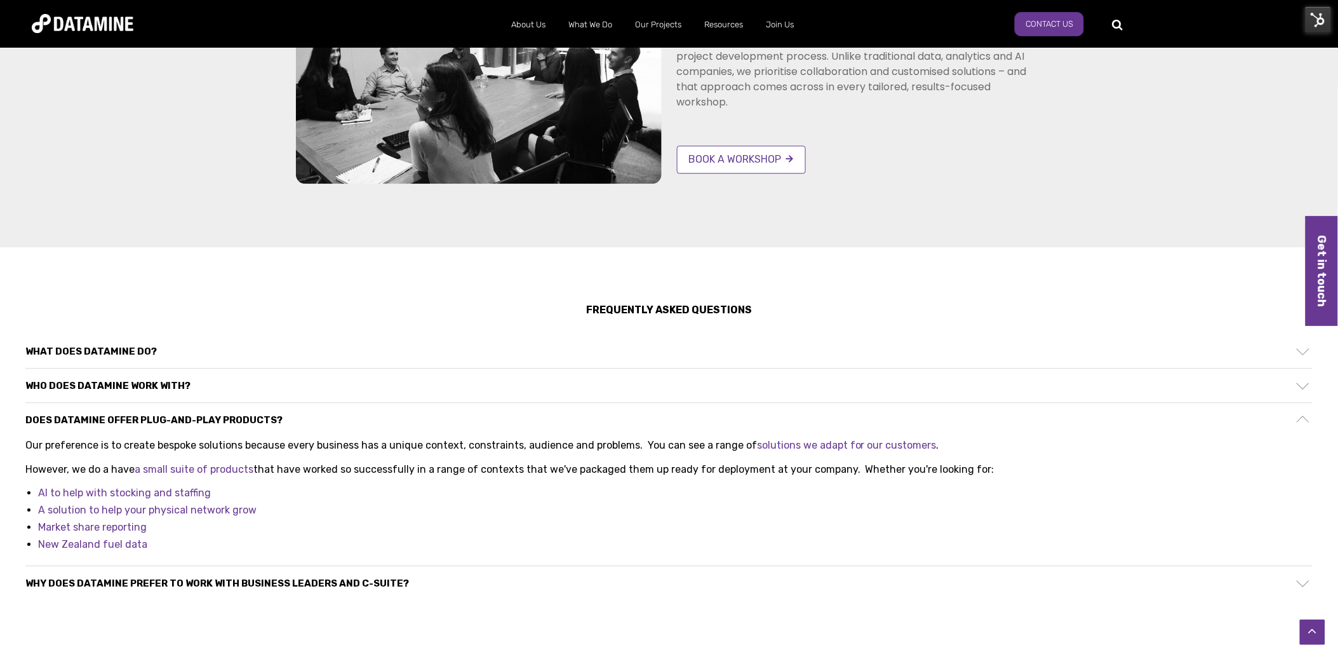
scroll to position [1129, 0]
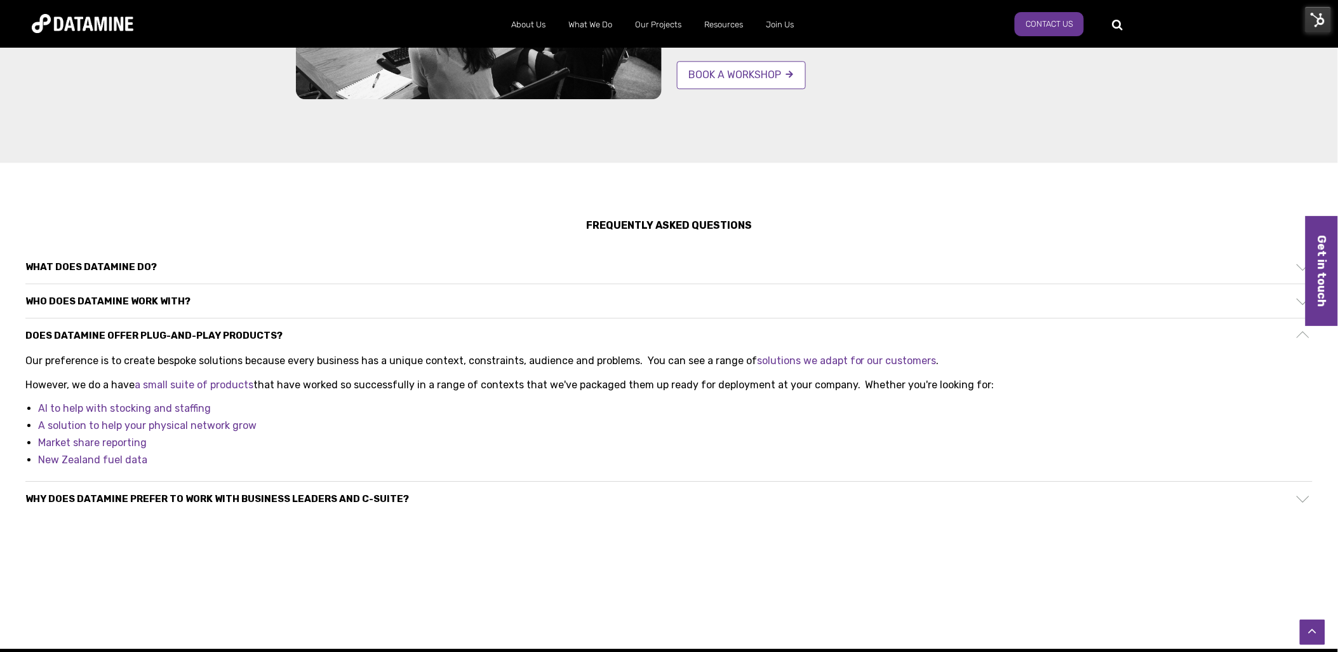
click at [584, 493] on div "Why does Datamine prefer to work with business leaders and c-suite?" at bounding box center [669, 498] width 1288 height 34
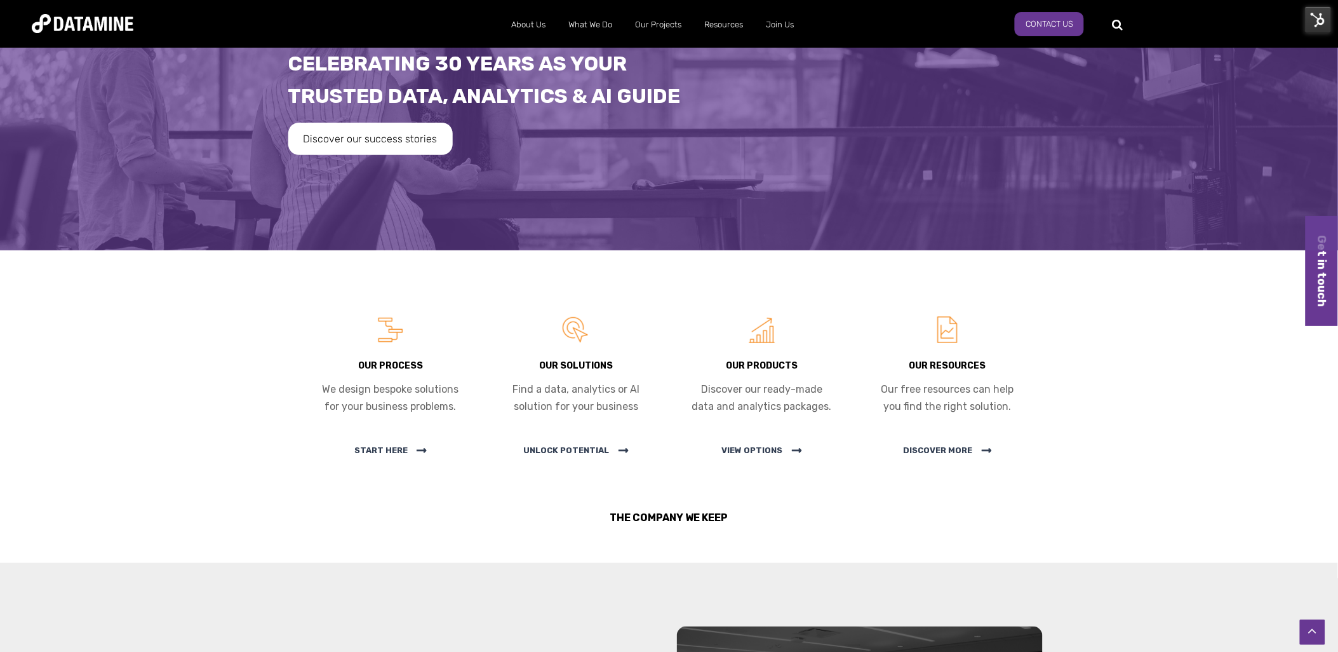
scroll to position [0, 0]
